Goal: Find specific page/section: Find specific page/section

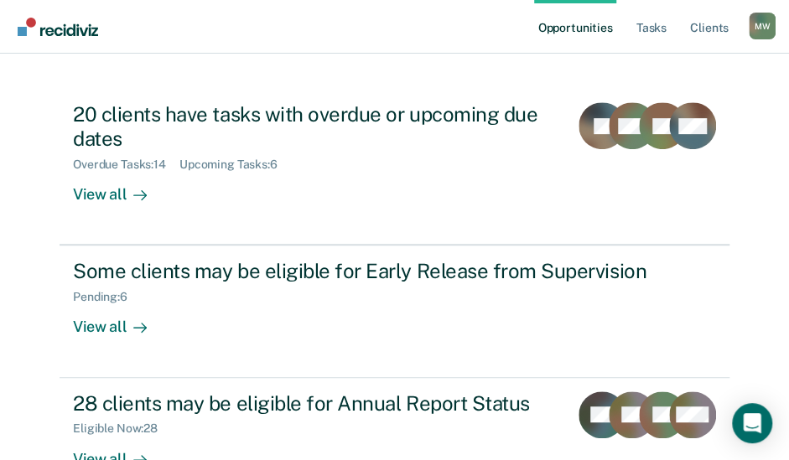
scroll to position [208, 0]
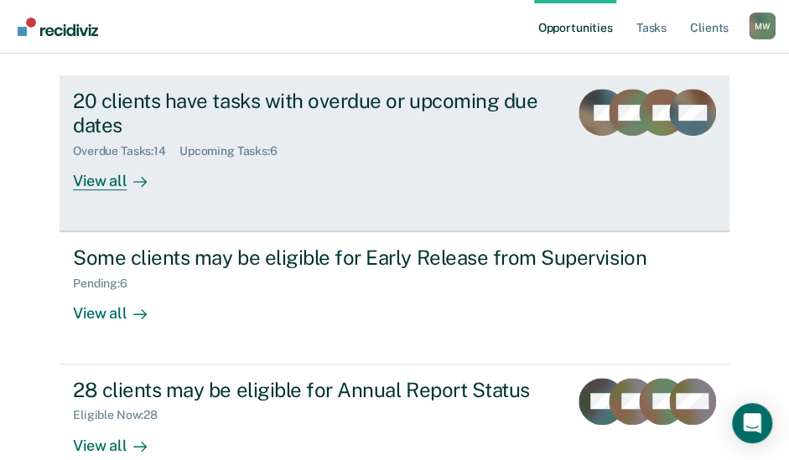
click at [97, 158] on div "View all" at bounding box center [120, 174] width 94 height 33
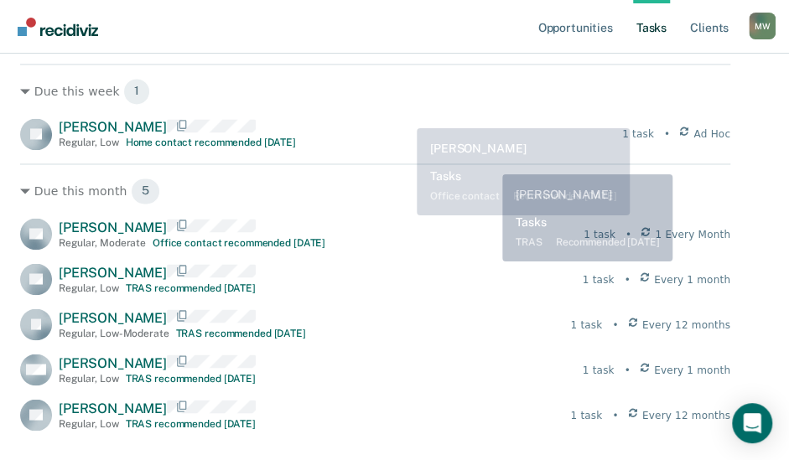
scroll to position [503, 0]
